Goal: Information Seeking & Learning: Learn about a topic

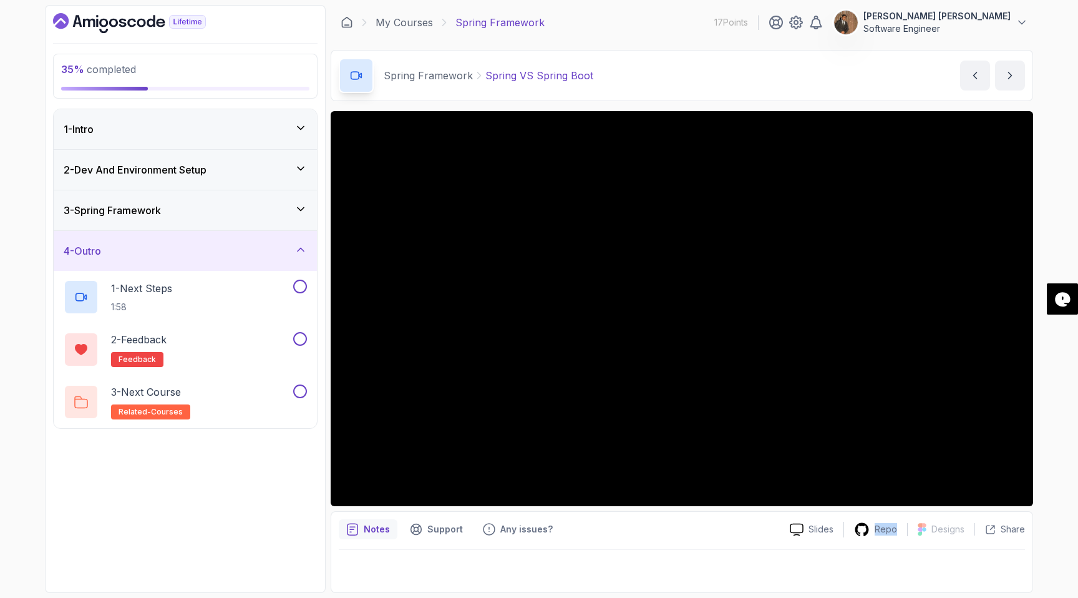
click at [301, 206] on icon at bounding box center [301, 209] width 12 height 12
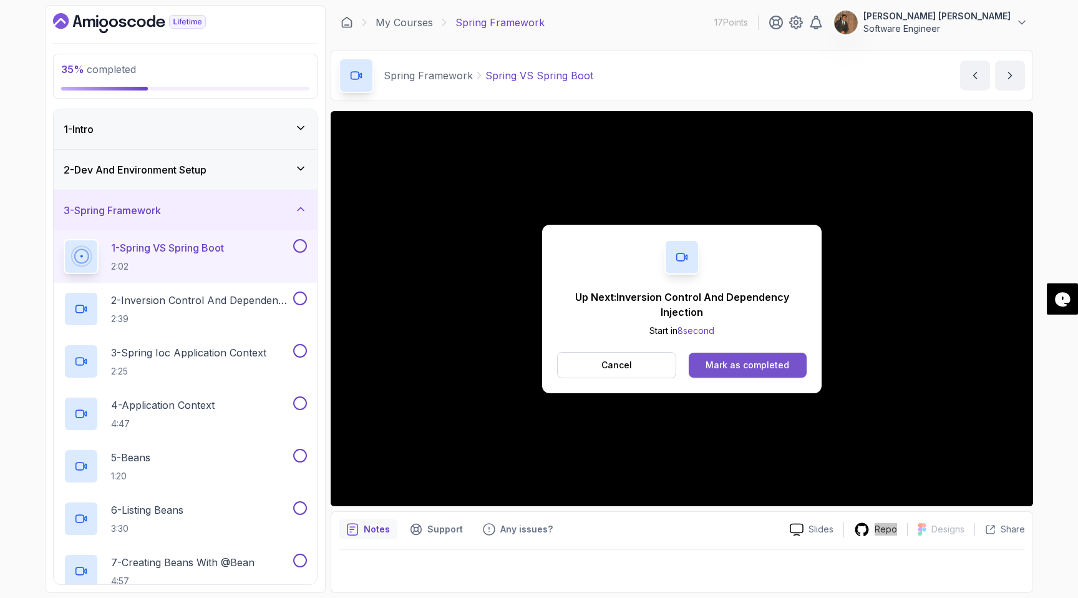
click at [780, 361] on div "Mark as completed" at bounding box center [748, 365] width 84 height 12
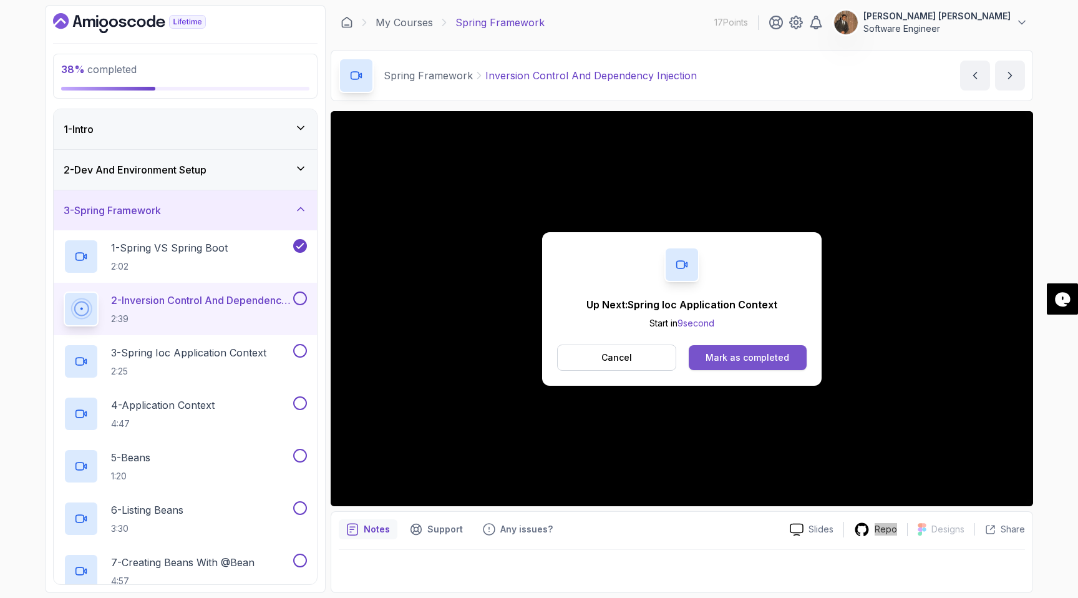
click at [726, 357] on div "Mark as completed" at bounding box center [748, 357] width 84 height 12
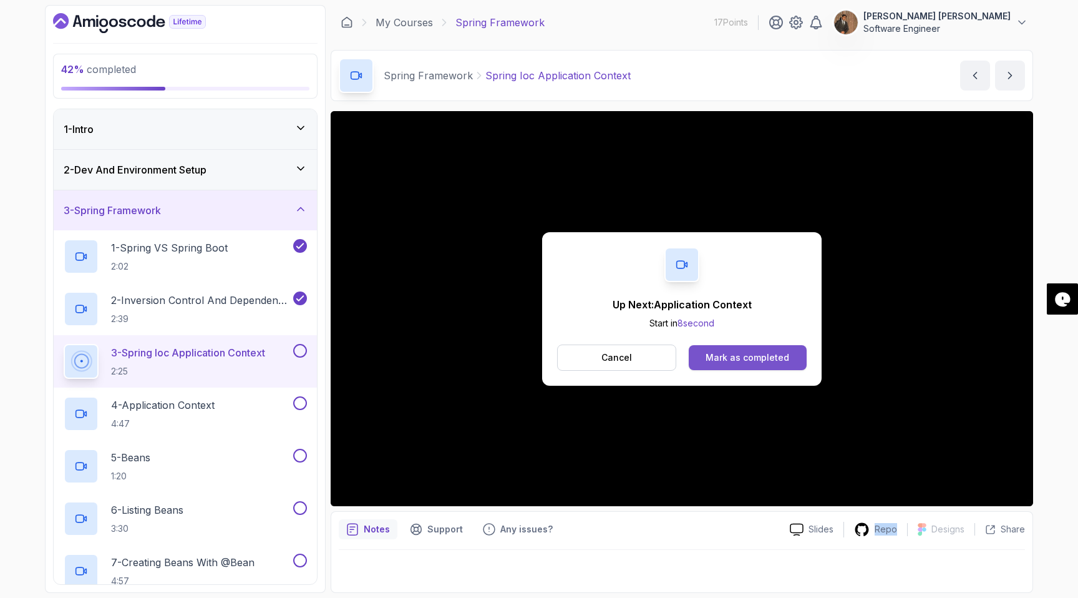
click at [751, 345] on button "Mark as completed" at bounding box center [748, 357] width 118 height 25
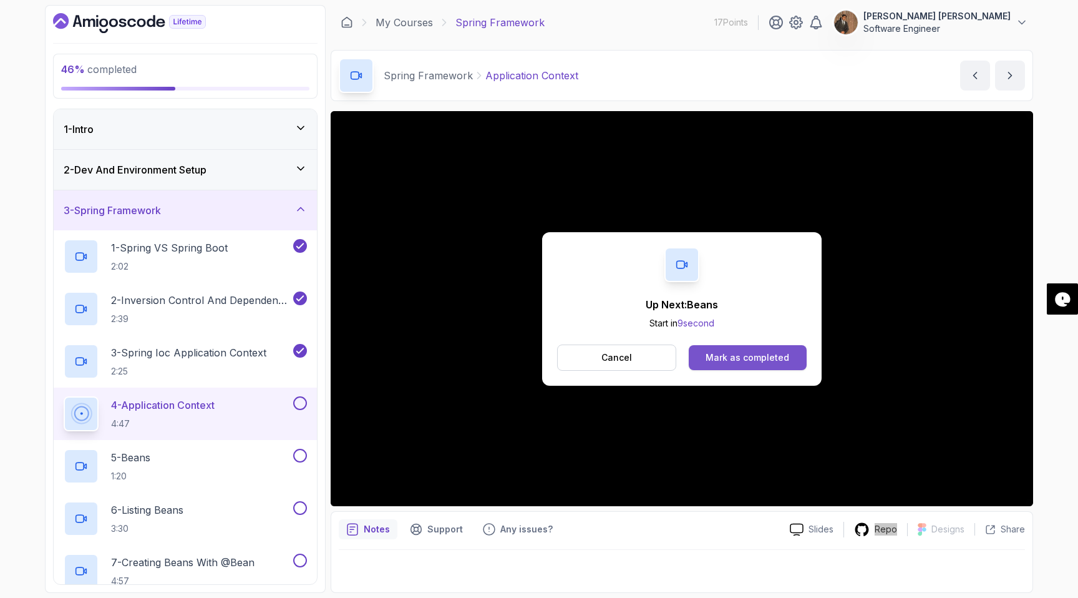
click at [781, 357] on div "Mark as completed" at bounding box center [748, 357] width 84 height 12
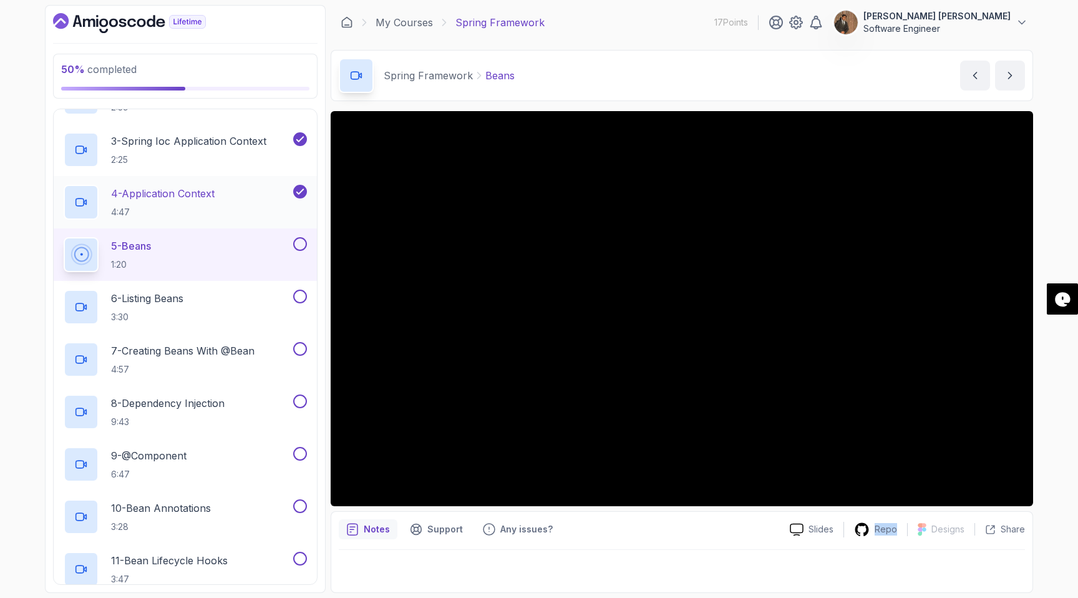
scroll to position [214, 0]
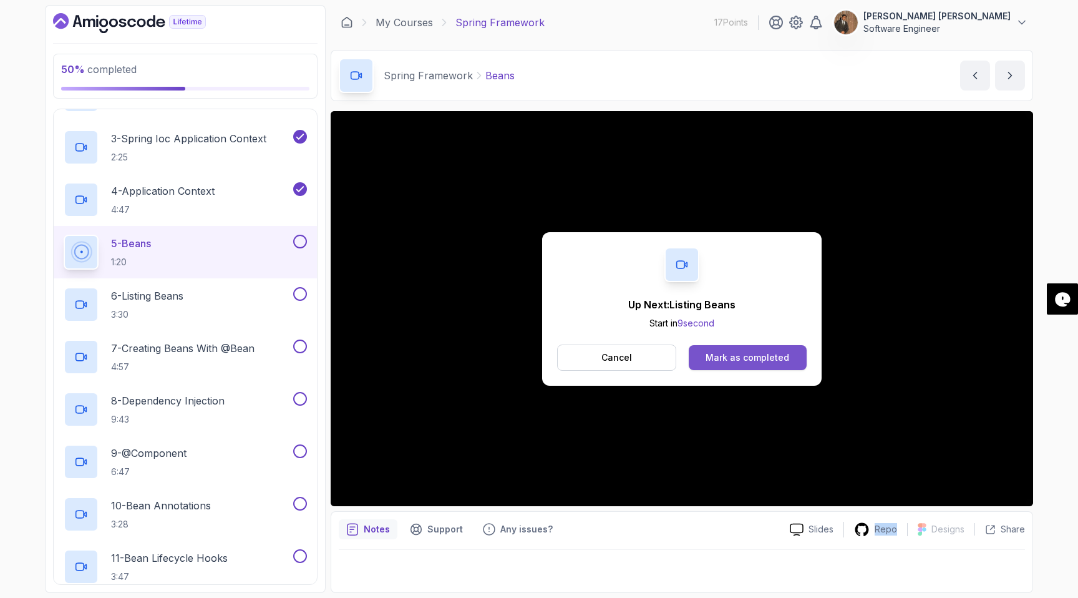
click at [775, 349] on button "Mark as completed" at bounding box center [748, 357] width 118 height 25
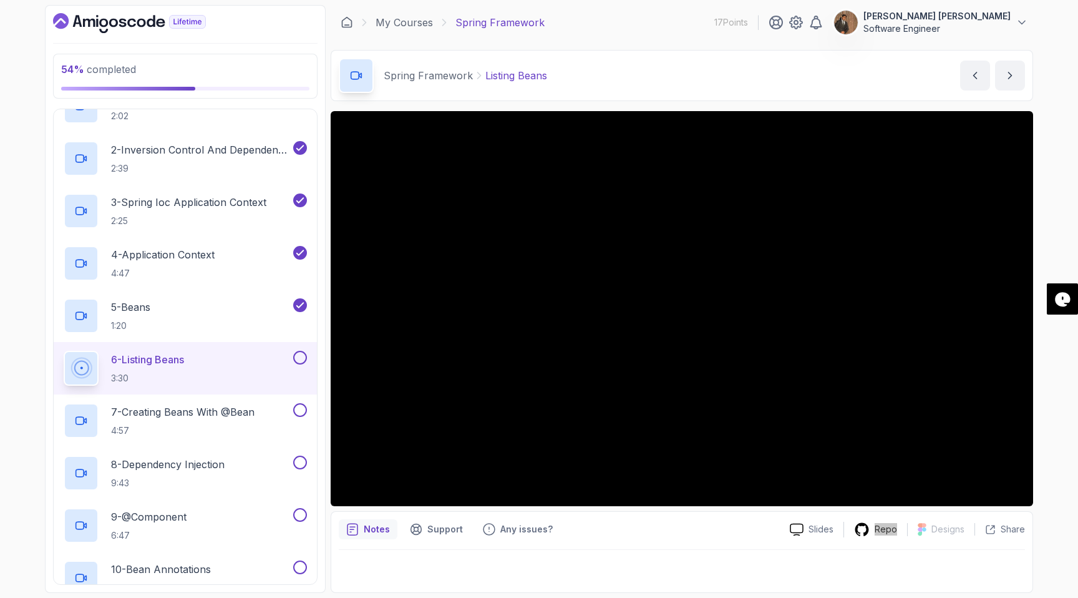
scroll to position [160, 0]
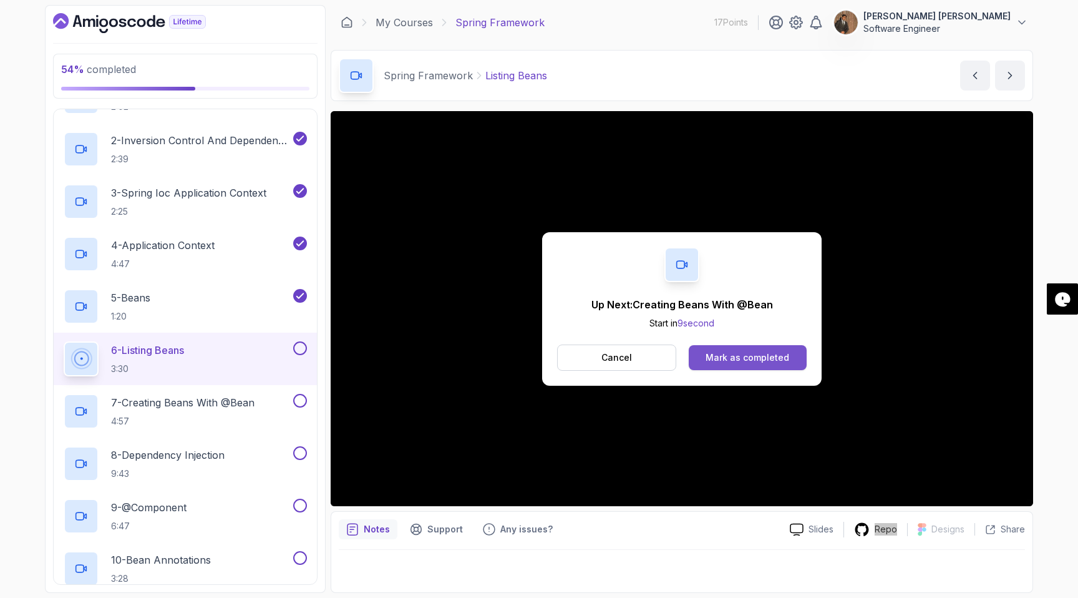
click at [760, 357] on div "Mark as completed" at bounding box center [748, 357] width 84 height 12
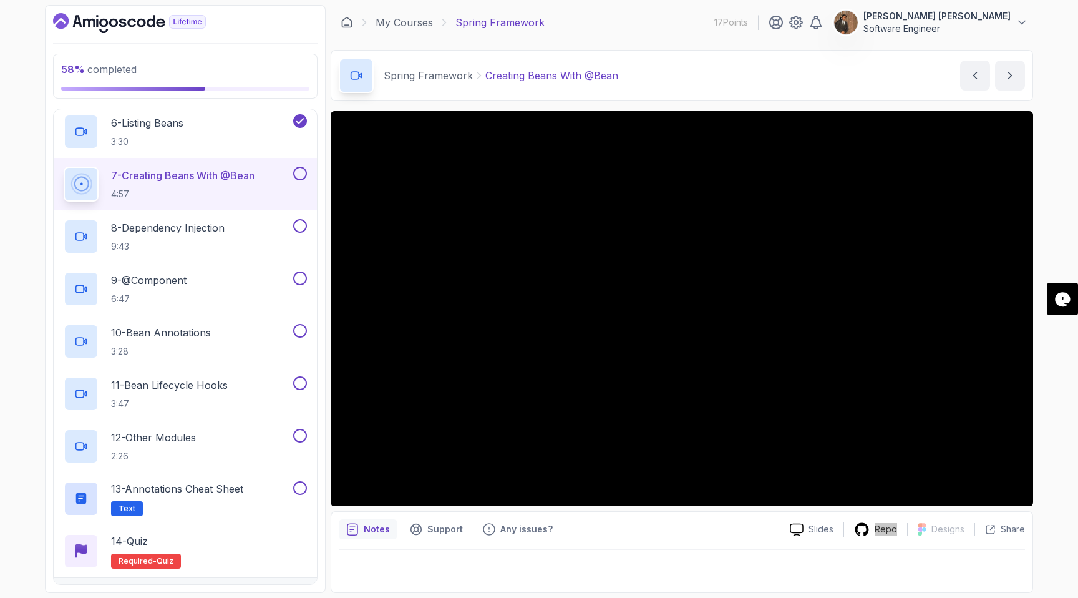
scroll to position [381, 0]
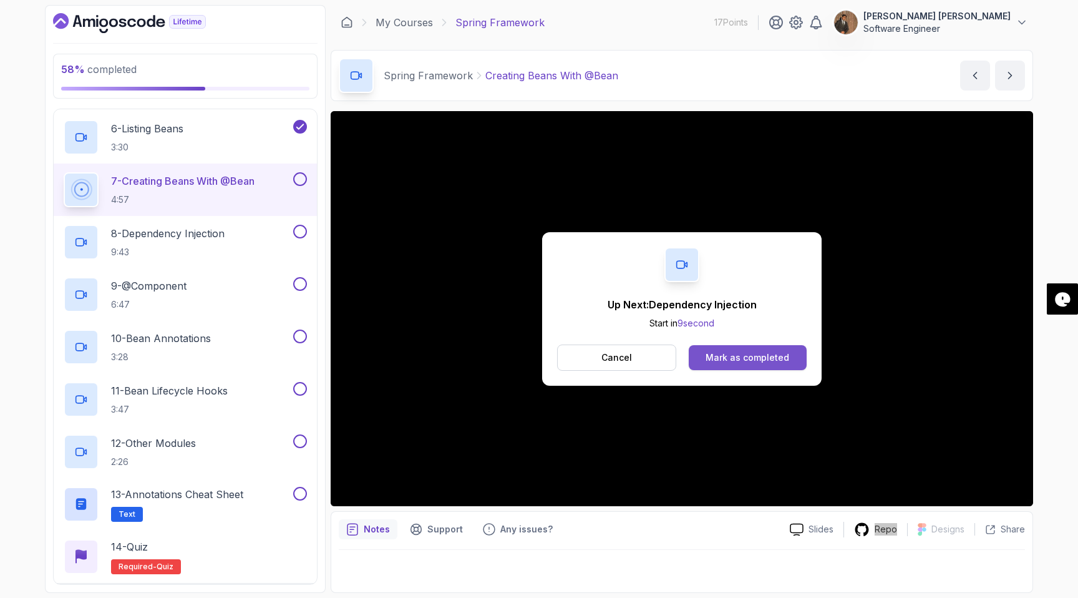
click at [746, 363] on button "Mark as completed" at bounding box center [748, 357] width 118 height 25
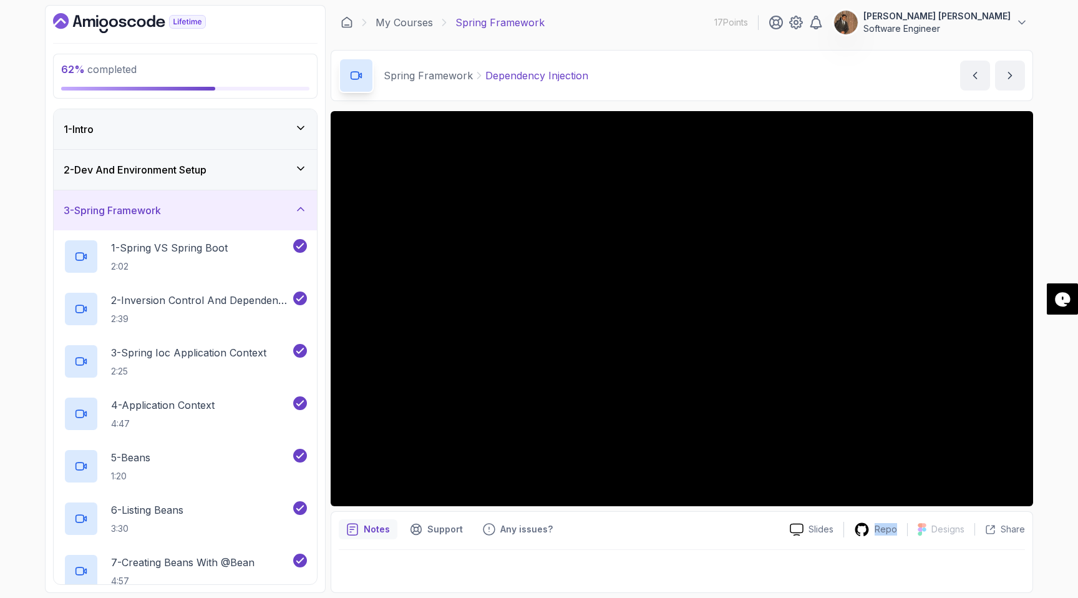
click at [301, 206] on icon at bounding box center [301, 209] width 12 height 12
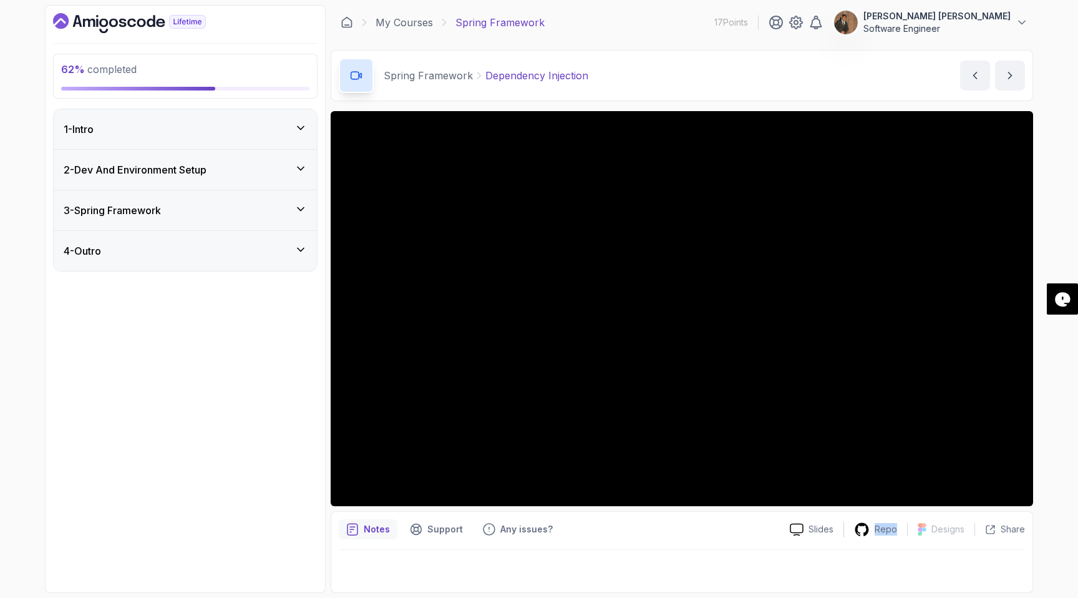
click at [301, 206] on icon at bounding box center [301, 209] width 12 height 12
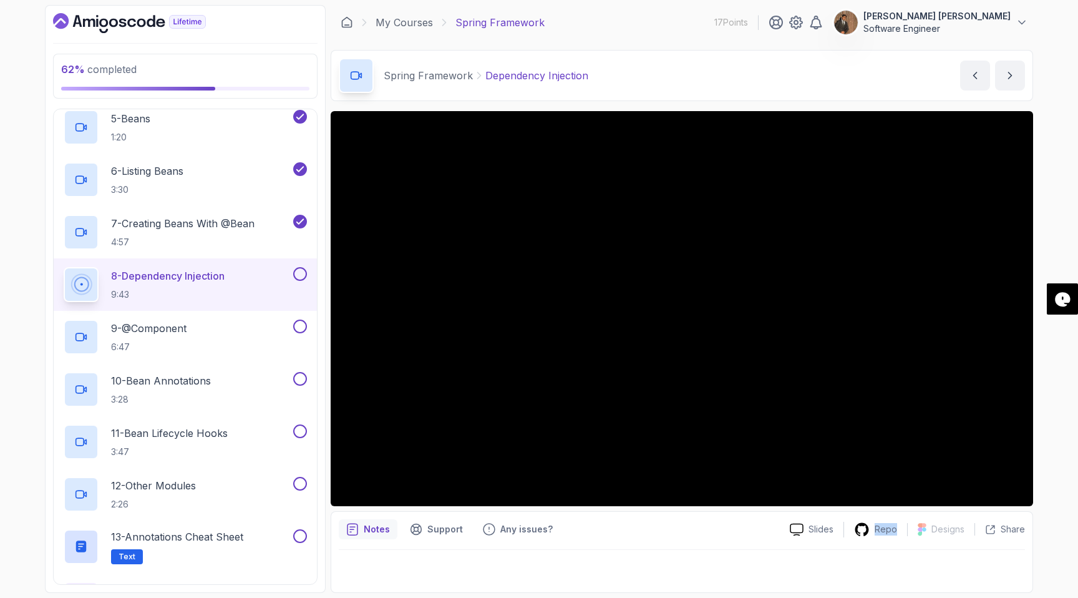
scroll to position [420, 0]
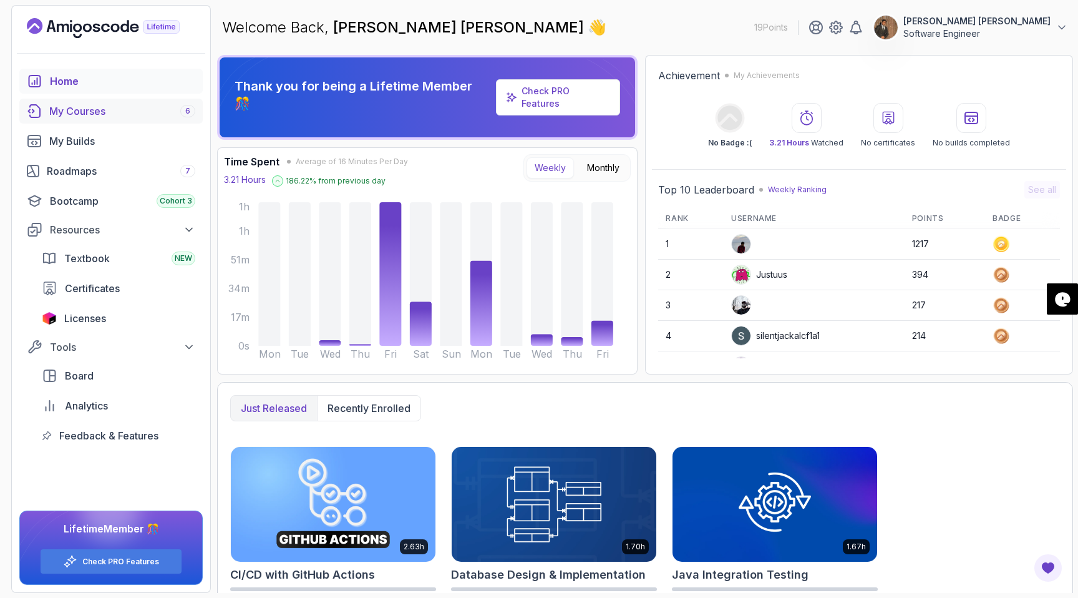
click at [95, 113] on div "My Courses 6" at bounding box center [122, 111] width 146 height 15
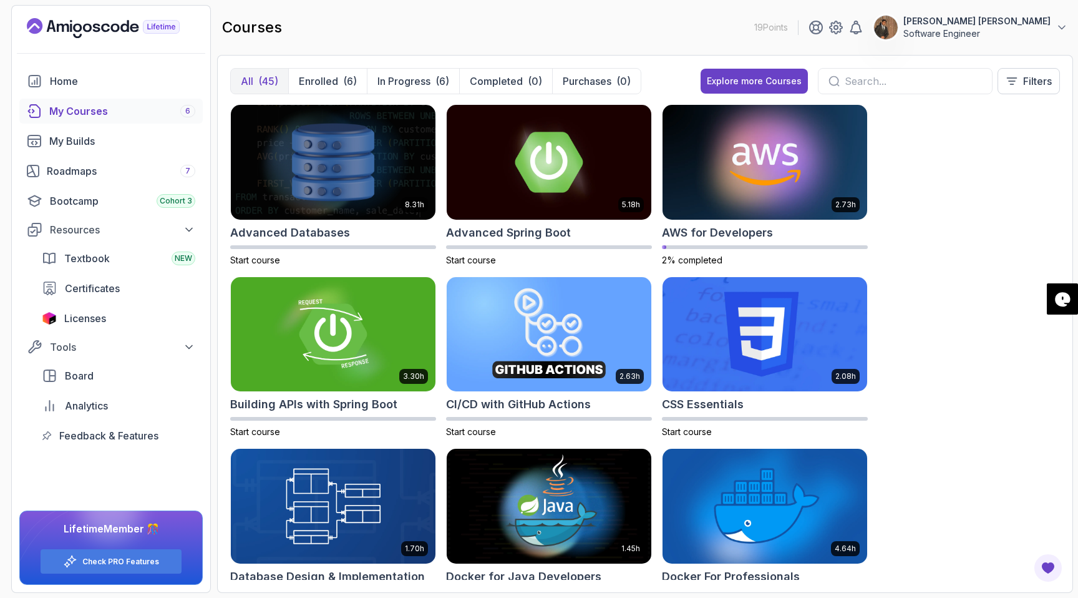
click at [859, 83] on input "text" at bounding box center [913, 81] width 137 height 15
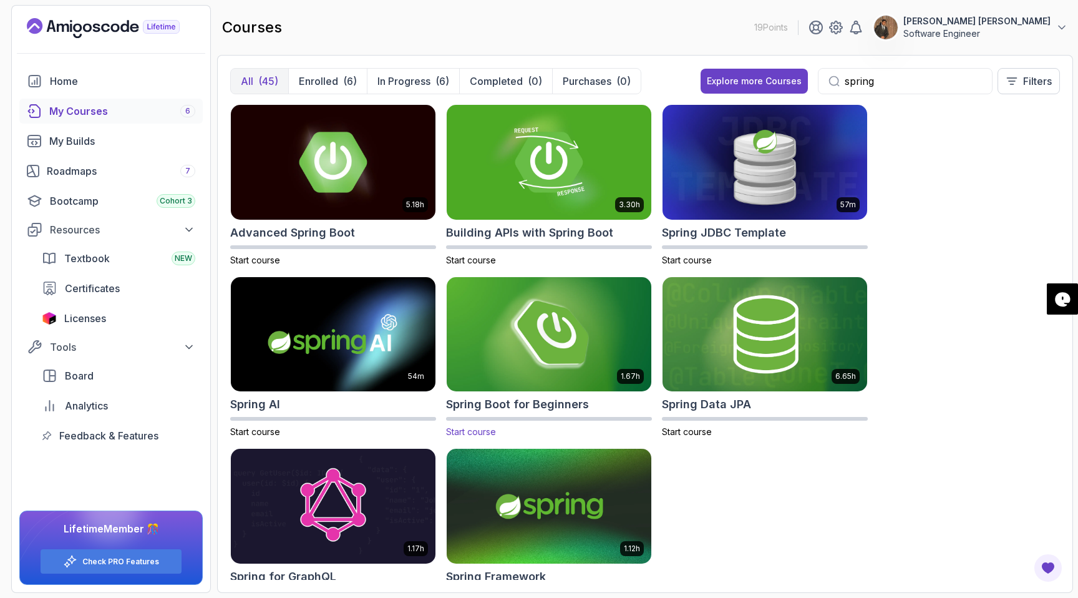
type input "spring"
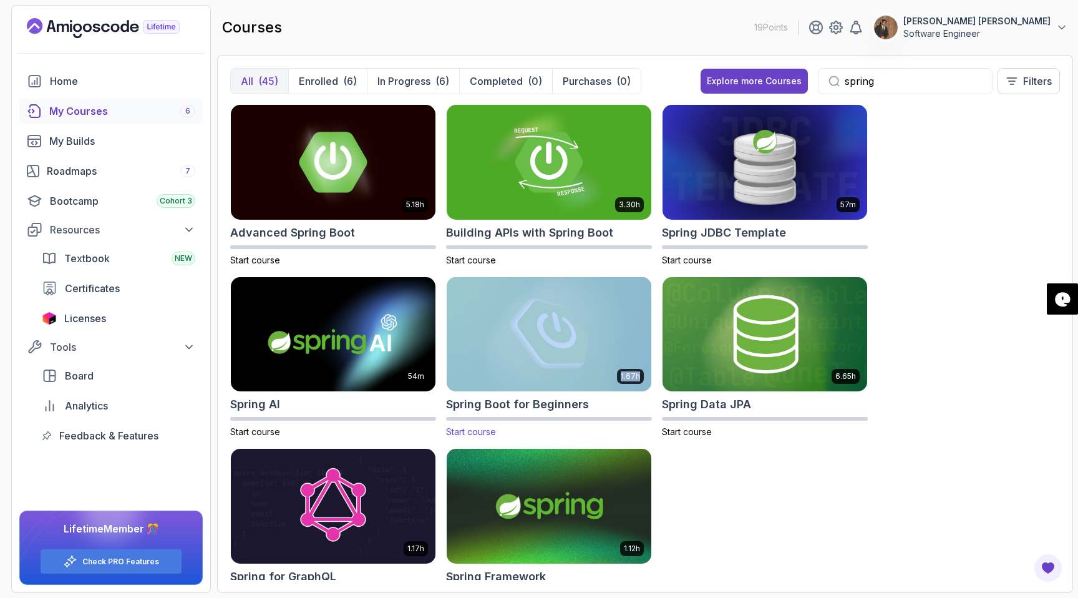
click at [555, 314] on img at bounding box center [549, 334] width 215 height 120
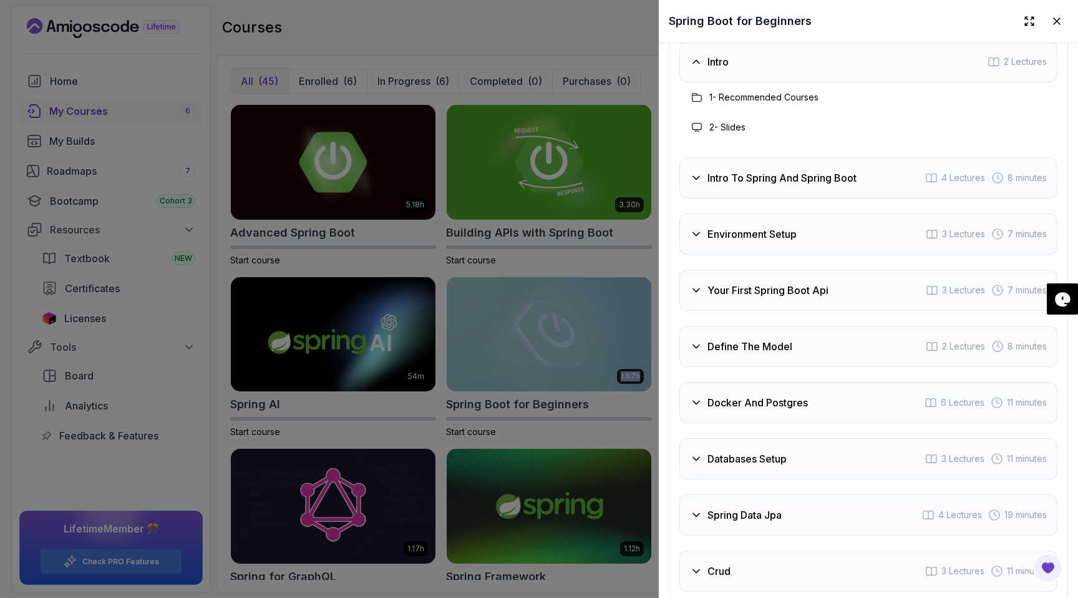
scroll to position [2246, 0]
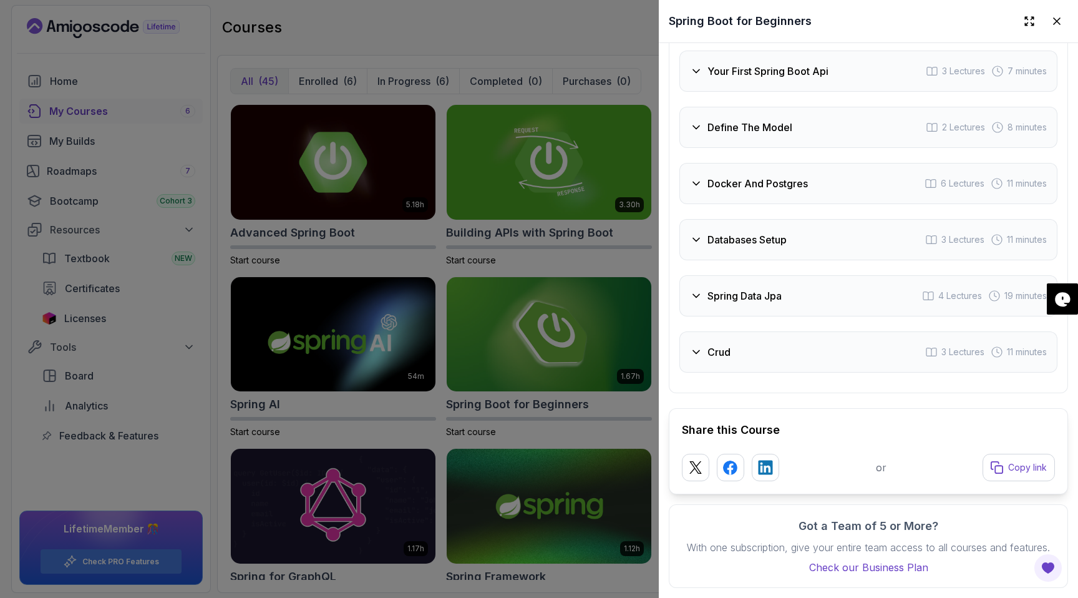
click at [569, 30] on div at bounding box center [539, 299] width 1078 height 598
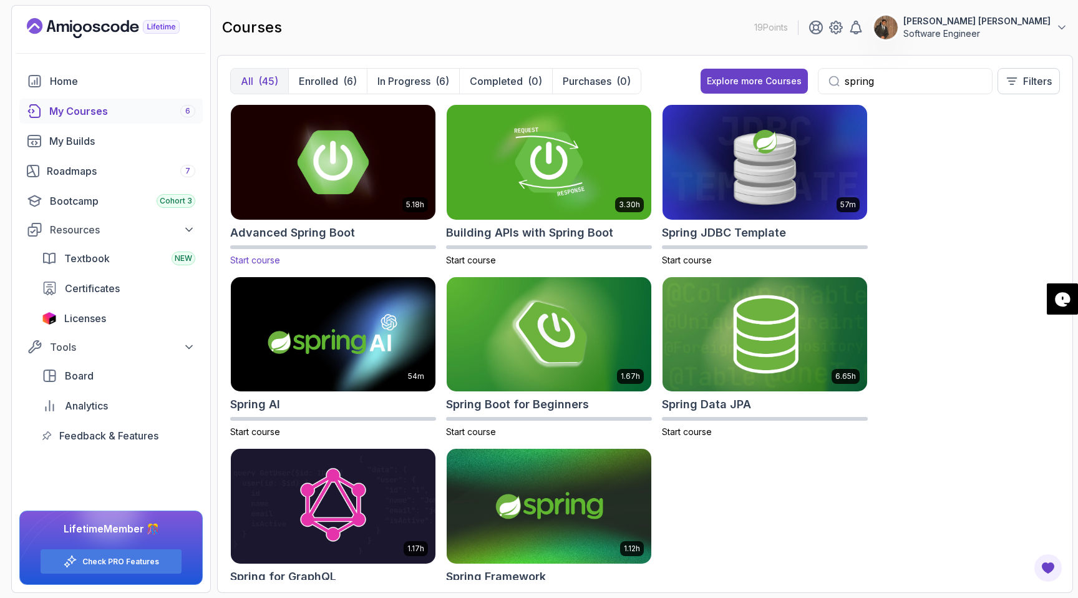
click at [401, 165] on img at bounding box center [333, 162] width 215 height 120
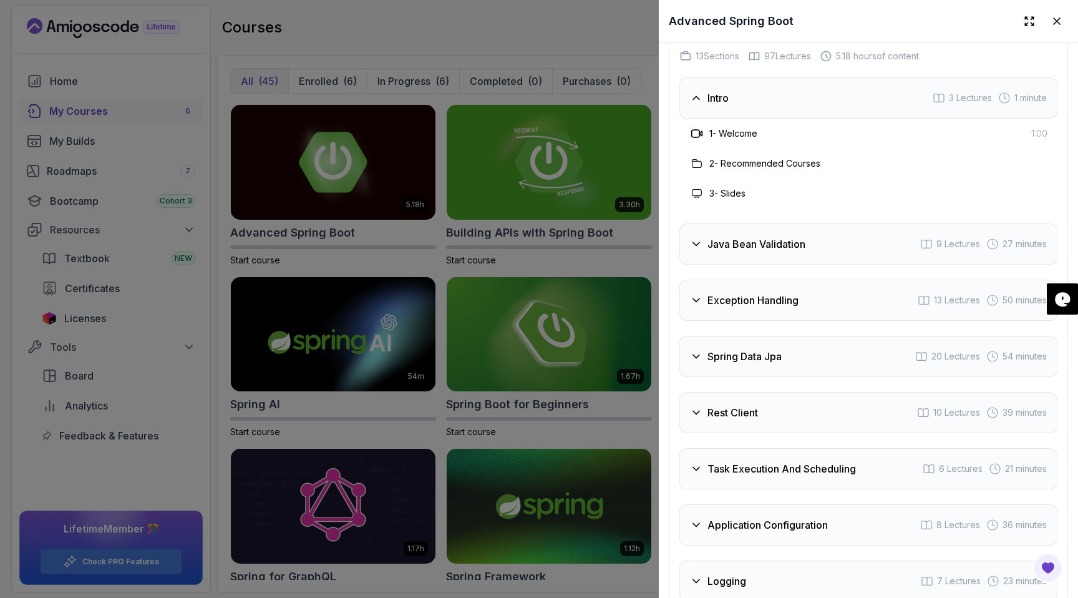
scroll to position [2238, 0]
click at [695, 248] on icon at bounding box center [696, 243] width 12 height 12
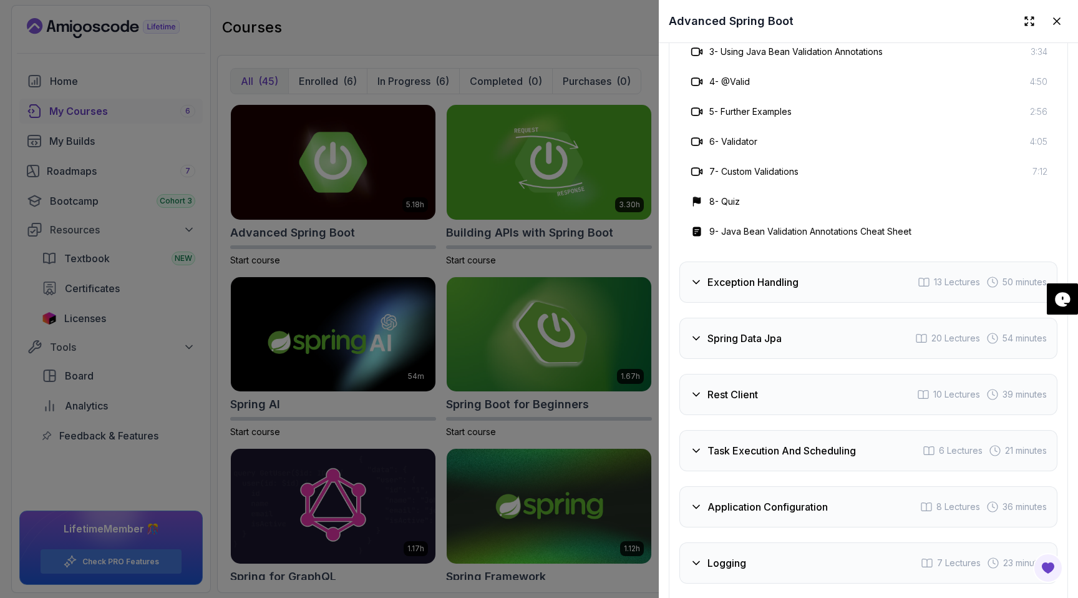
scroll to position [2436, 0]
click at [701, 338] on icon at bounding box center [696, 337] width 12 height 12
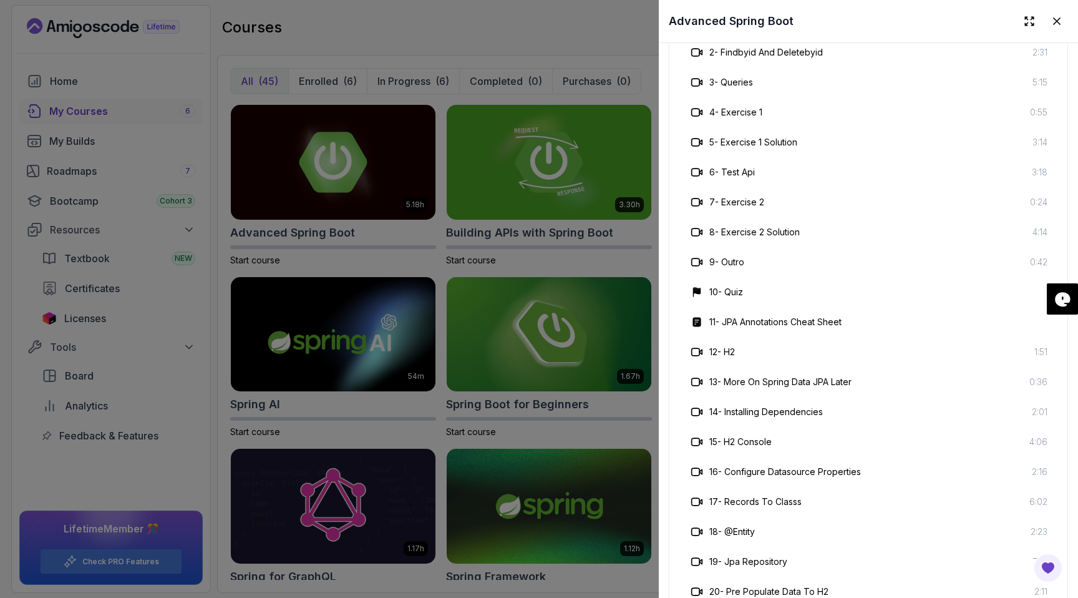
scroll to position [2389, 0]
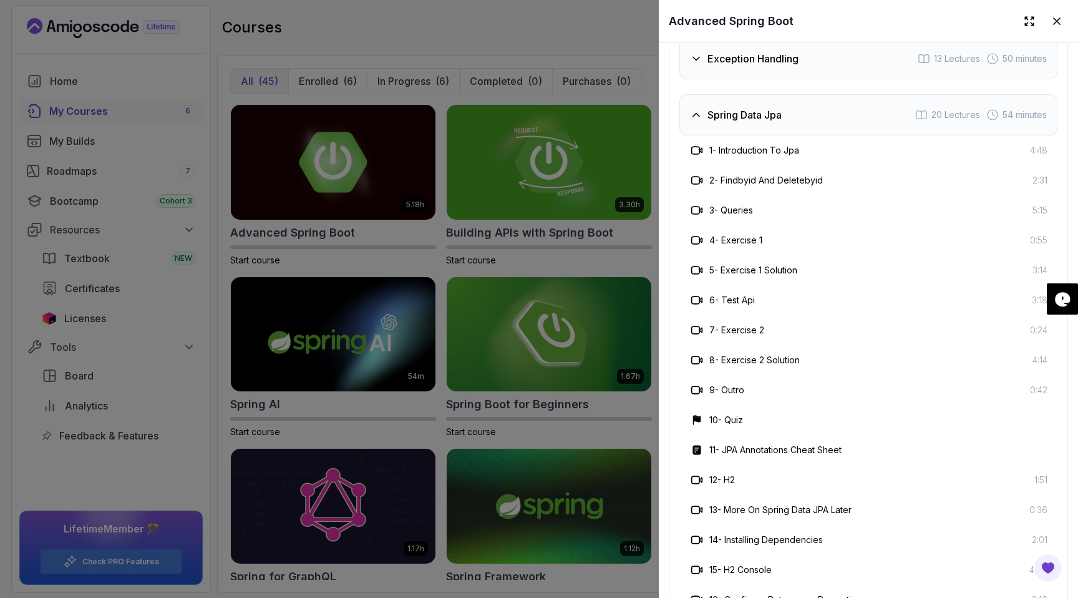
click at [571, 166] on div at bounding box center [539, 299] width 1078 height 598
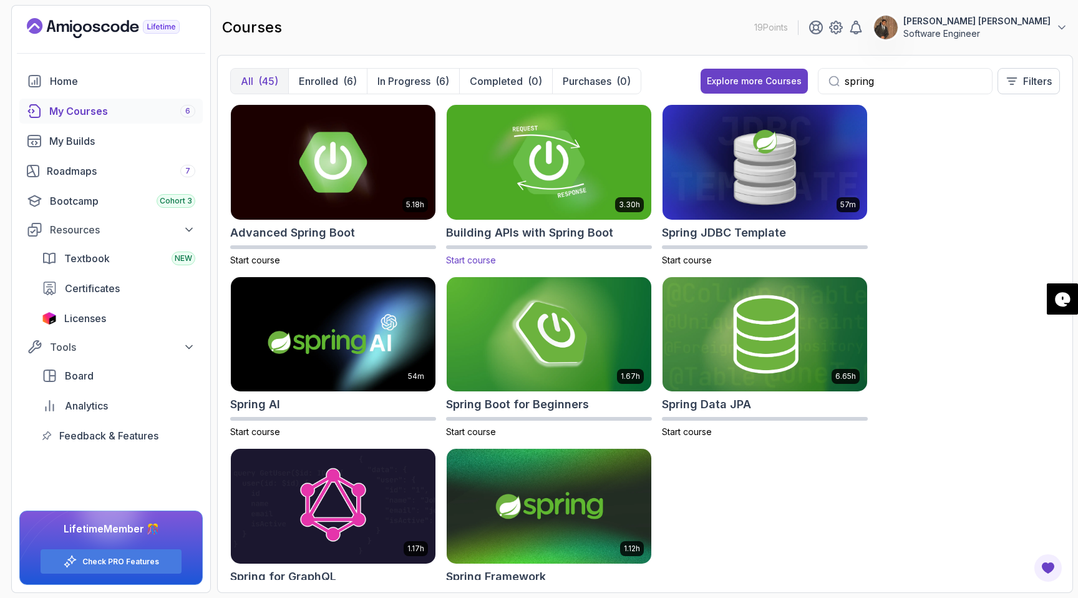
click at [562, 178] on img at bounding box center [549, 162] width 215 height 120
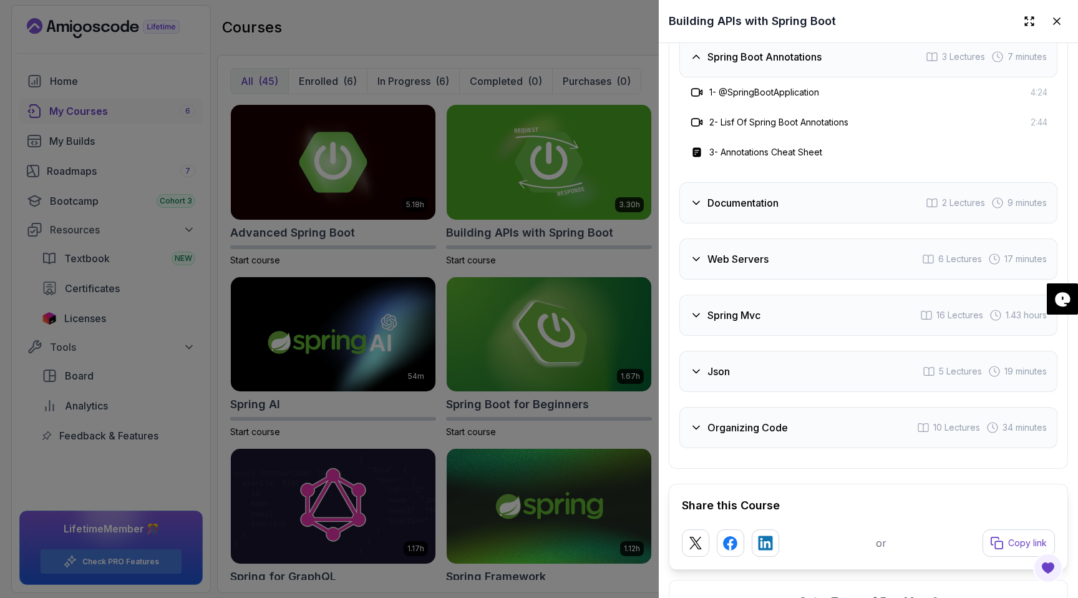
scroll to position [2667, 0]
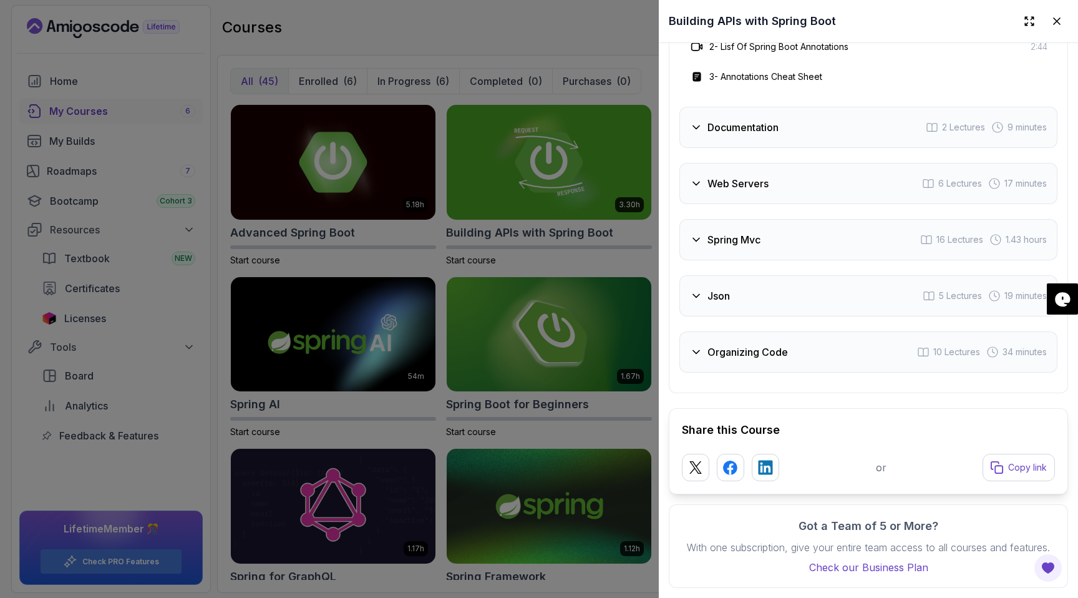
click at [706, 130] on div "Documentation" at bounding box center [734, 127] width 89 height 15
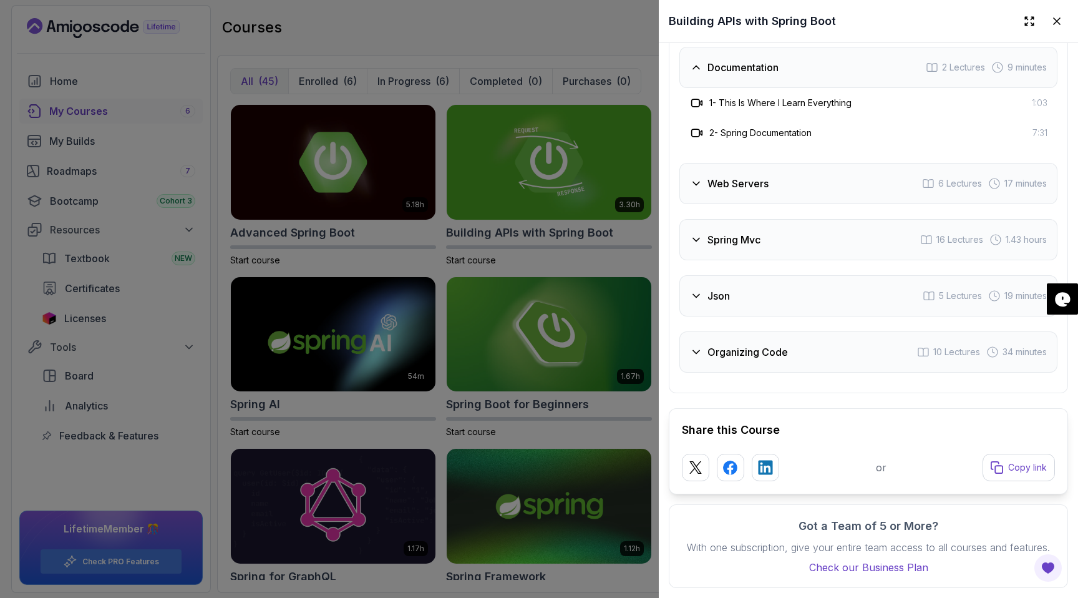
click at [706, 182] on div "Web Servers" at bounding box center [729, 183] width 79 height 15
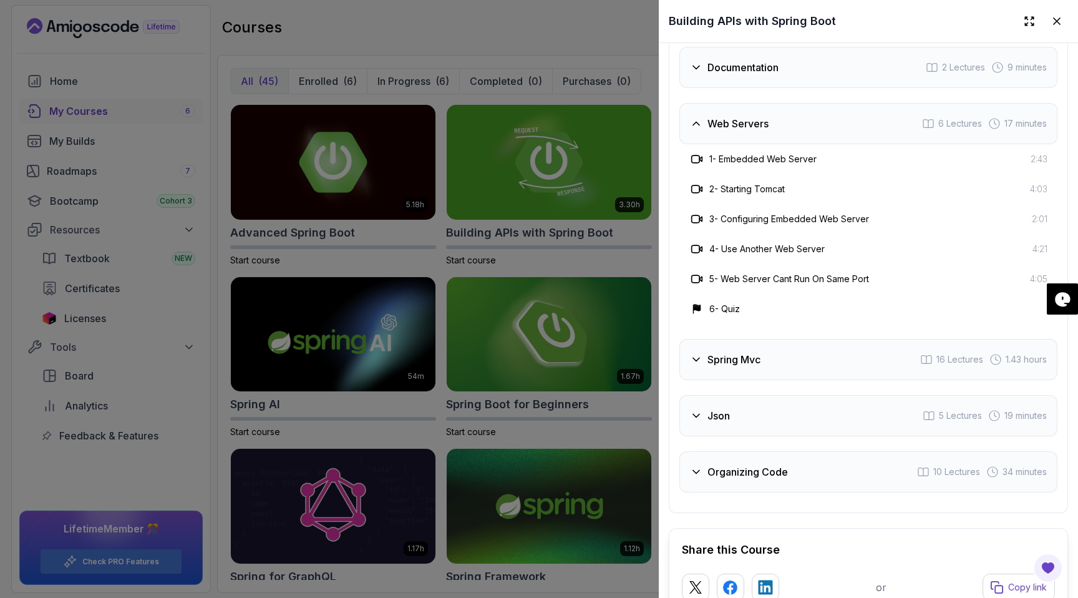
click at [696, 363] on icon at bounding box center [696, 359] width 12 height 12
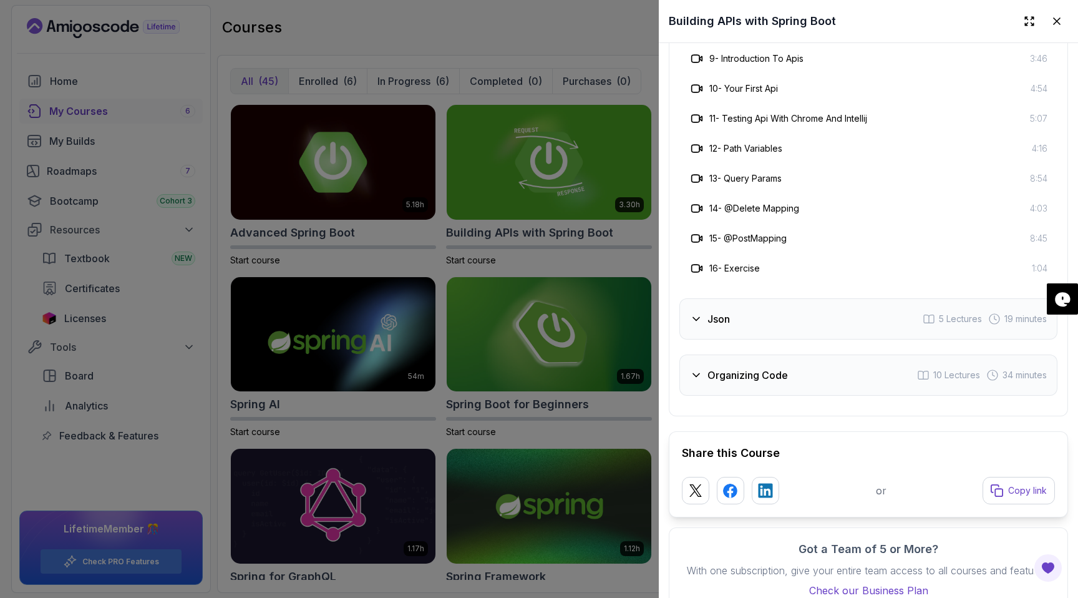
scroll to position [3057, 0]
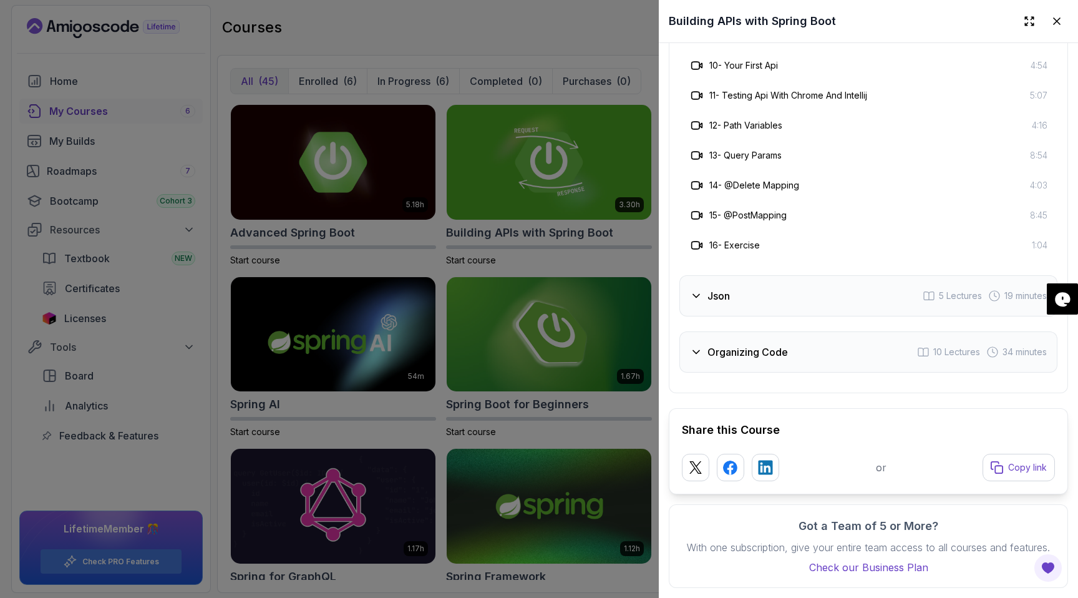
click at [703, 295] on div "Json" at bounding box center [710, 295] width 40 height 15
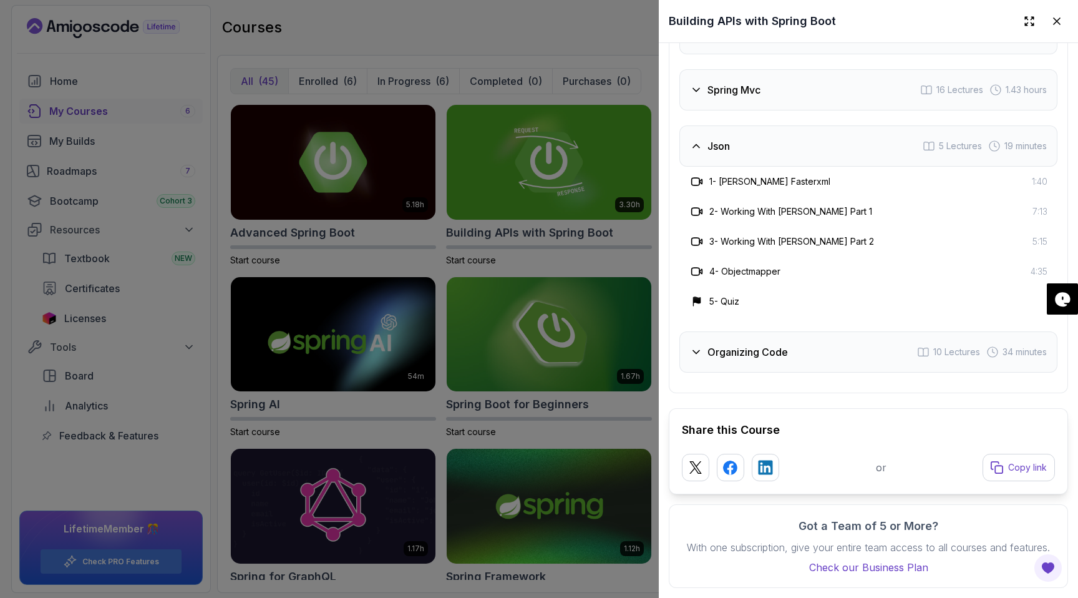
scroll to position [2727, 0]
click at [1057, 19] on icon at bounding box center [1057, 21] width 12 height 12
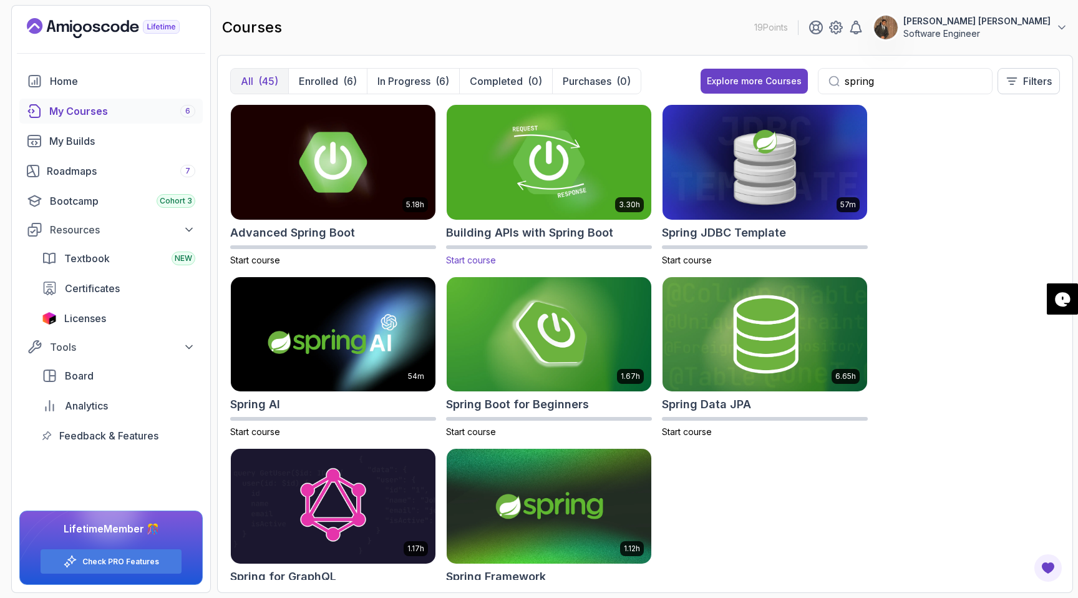
click at [558, 177] on img at bounding box center [549, 162] width 215 height 120
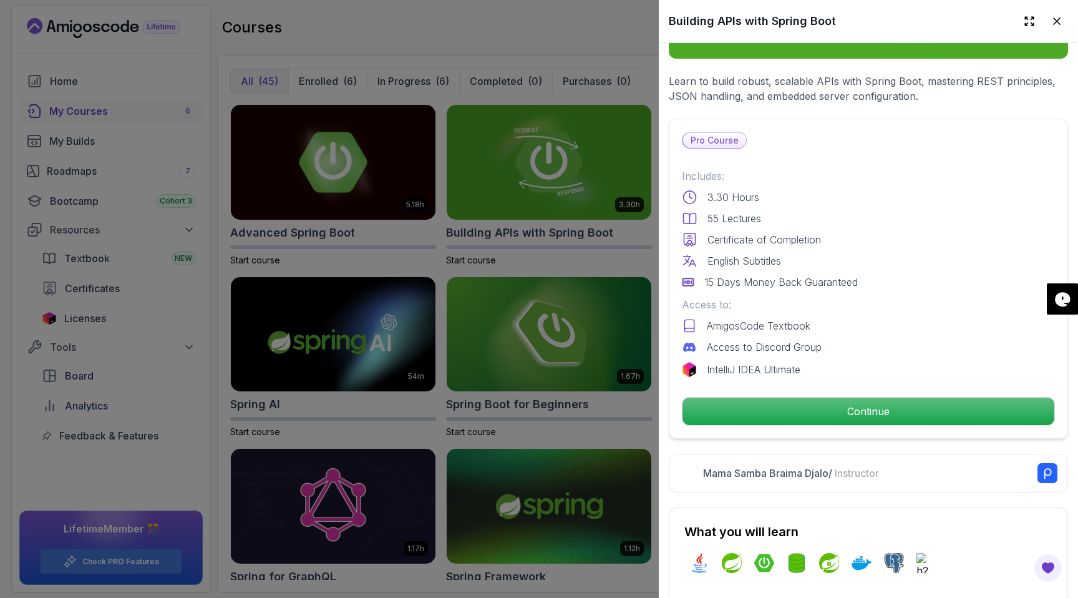
scroll to position [306, 0]
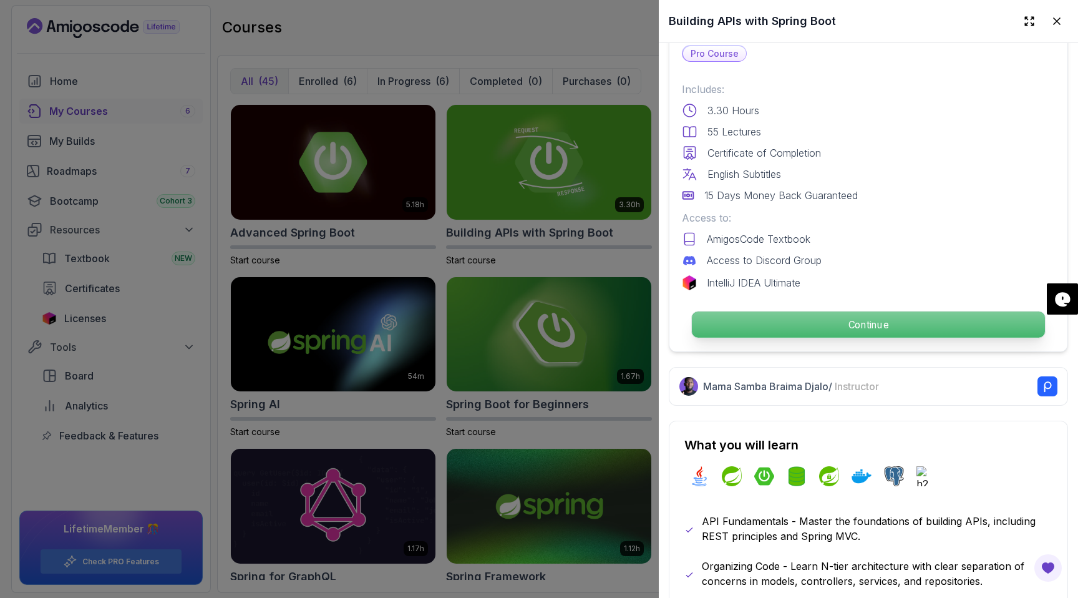
click at [850, 328] on p "Continue" at bounding box center [868, 324] width 353 height 26
